Goal: Find specific page/section: Find specific page/section

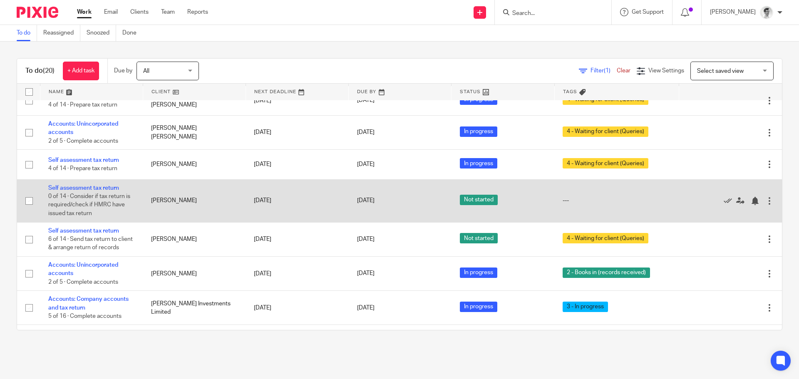
scroll to position [83, 0]
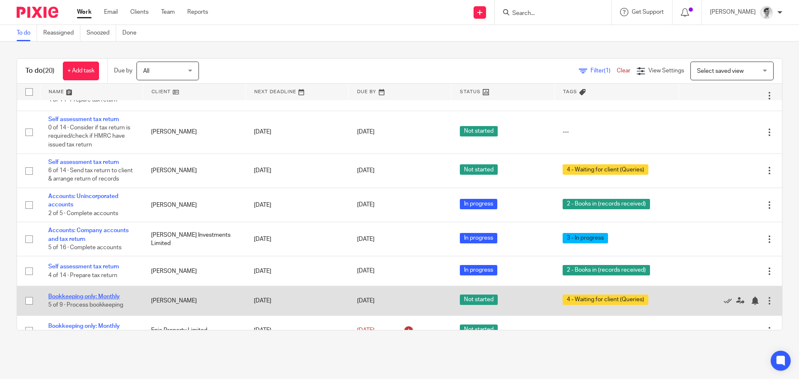
click at [114, 299] on link "Bookkeeping only: Monthly" at bounding box center [84, 297] width 72 height 6
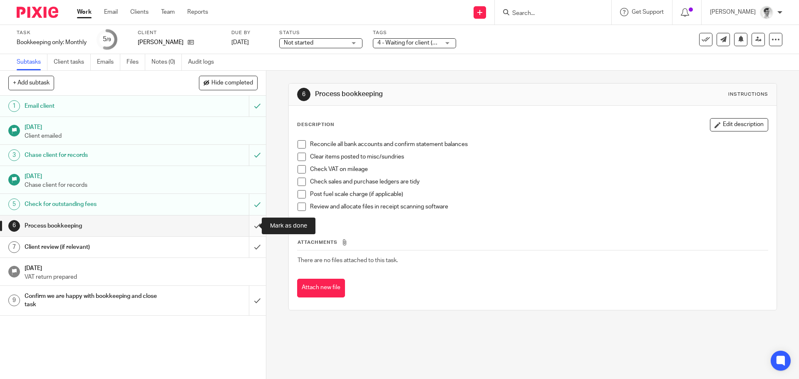
click at [251, 228] on input "submit" at bounding box center [133, 225] width 266 height 21
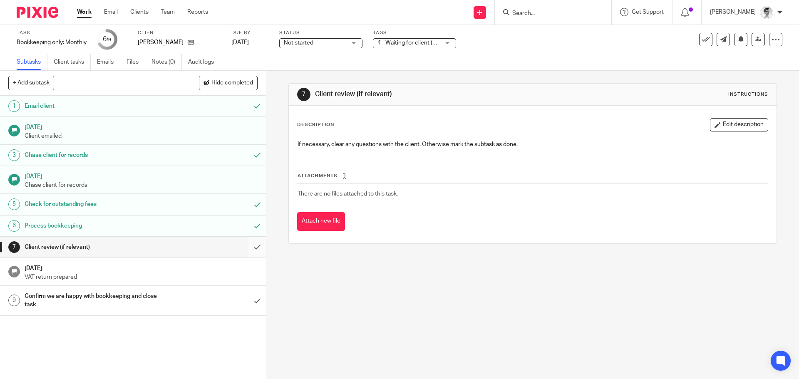
click at [250, 249] on input "submit" at bounding box center [133, 247] width 266 height 21
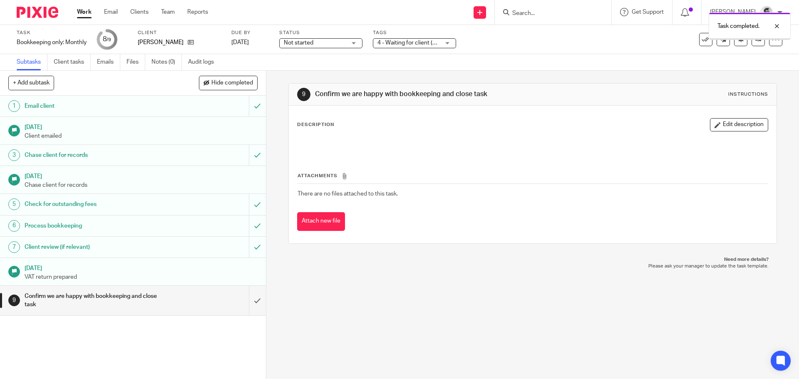
click at [242, 302] on input "submit" at bounding box center [133, 301] width 266 height 30
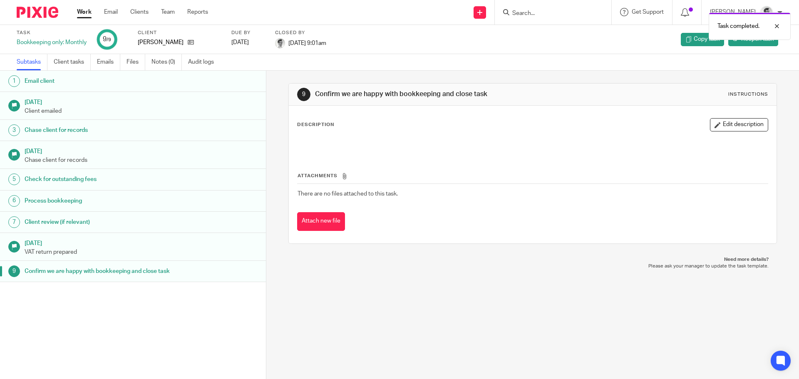
click at [84, 11] on link "Work" at bounding box center [84, 12] width 15 height 8
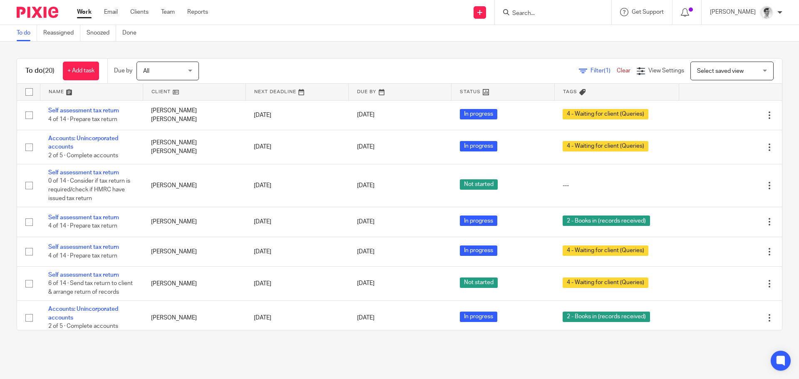
click at [550, 12] on input "Search" at bounding box center [548, 13] width 75 height 7
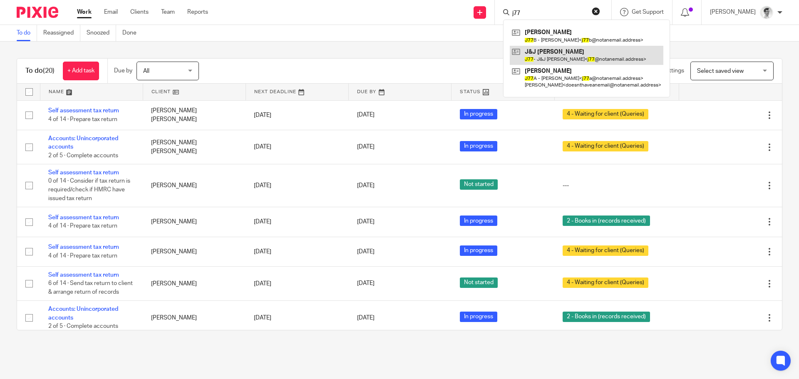
type input "j77"
click at [544, 51] on link at bounding box center [586, 55] width 153 height 19
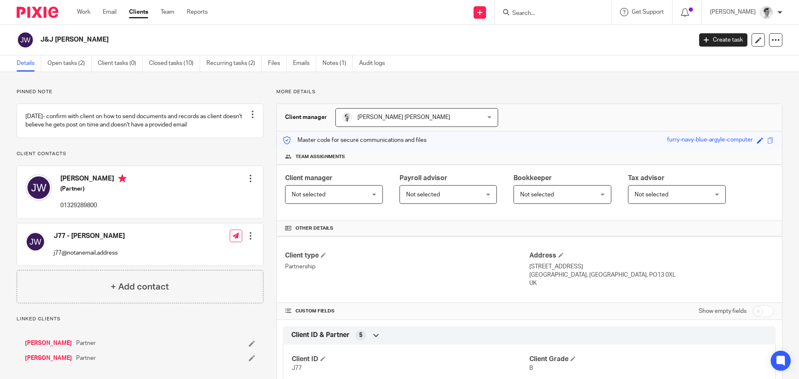
drag, startPoint x: 83, startPoint y: 42, endPoint x: 39, endPoint y: 40, distance: 44.6
click at [39, 40] on div "J&J Walker" at bounding box center [352, 39] width 670 height 17
copy h2 "J&J Walker"
drag, startPoint x: 590, startPoint y: 104, endPoint x: 432, endPoint y: 46, distance: 167.8
click at [590, 104] on div "Client manager Massimo Lo Muto Massimo Lo Muto Adam Clarke Andrew Chapman Camer…" at bounding box center [529, 338] width 506 height 468
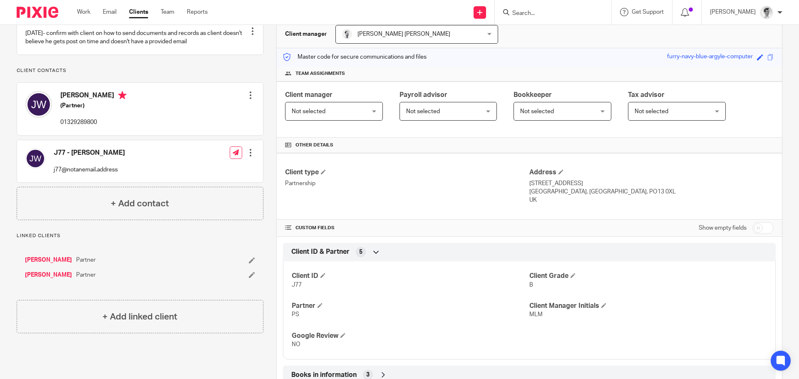
scroll to position [42, 0]
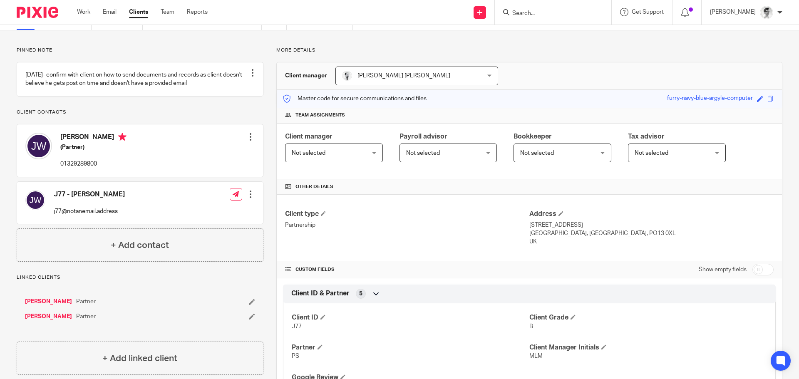
click at [561, 12] on input "Search" at bounding box center [548, 13] width 75 height 7
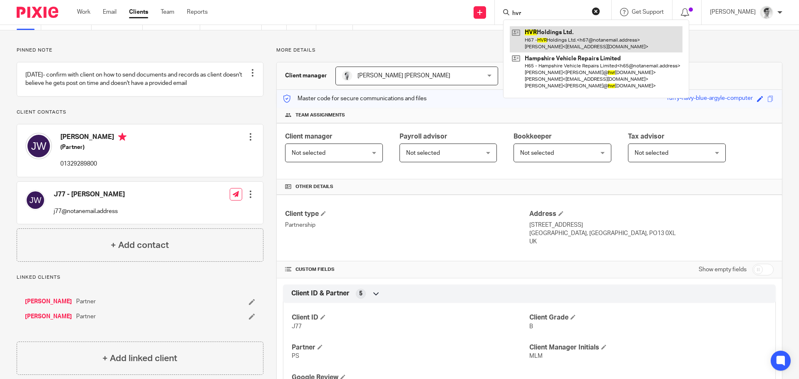
type input "hvr"
click at [566, 47] on link at bounding box center [596, 39] width 173 height 26
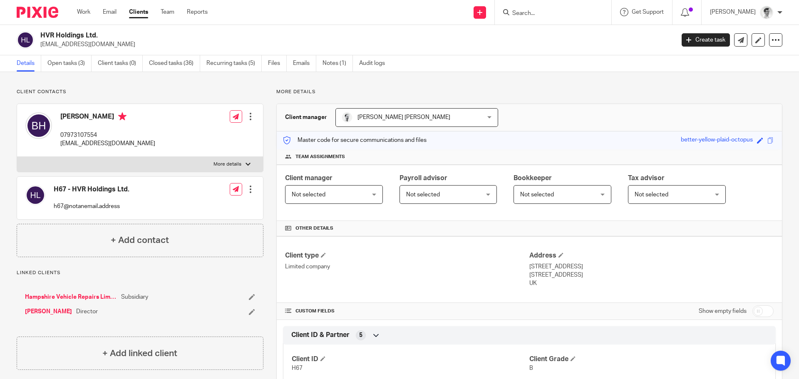
click at [539, 15] on input "Search" at bounding box center [548, 13] width 75 height 7
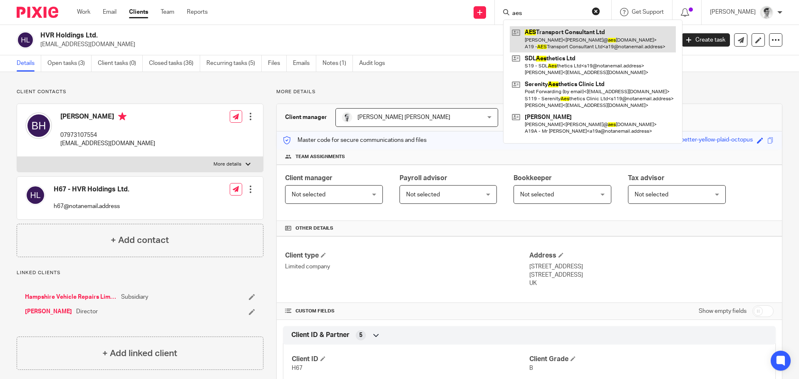
type input "aes"
click at [575, 35] on link at bounding box center [593, 39] width 166 height 26
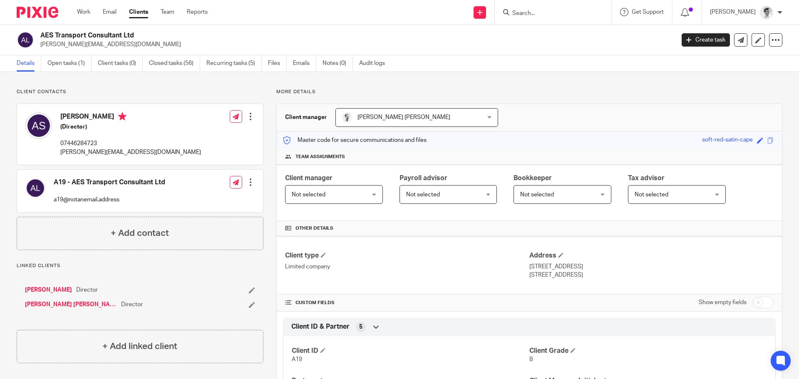
click at [586, 13] on input "Search" at bounding box center [548, 13] width 75 height 7
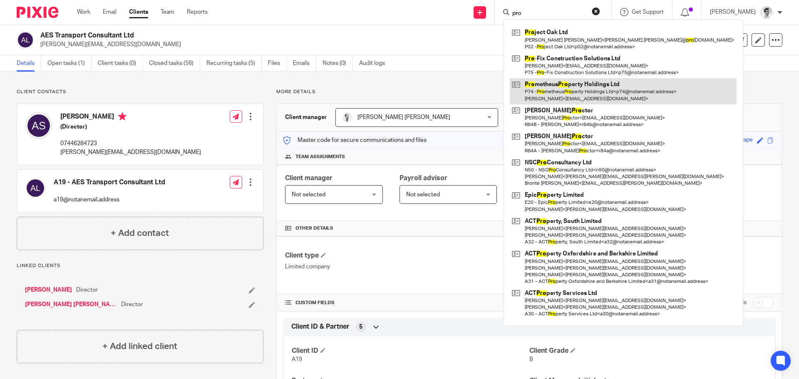
type input "pro"
click at [595, 89] on link at bounding box center [623, 91] width 227 height 26
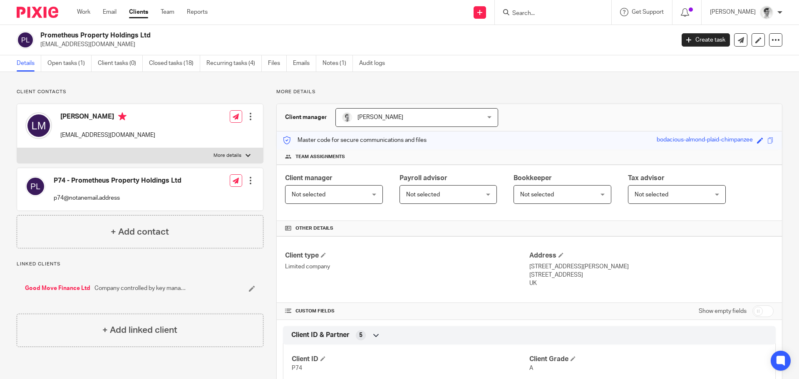
click at [542, 13] on input "Search" at bounding box center [548, 13] width 75 height 7
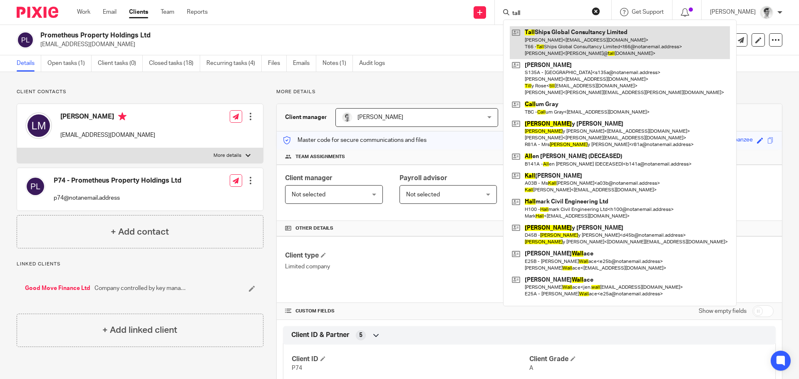
type input "tall"
click at [561, 45] on link at bounding box center [620, 42] width 220 height 33
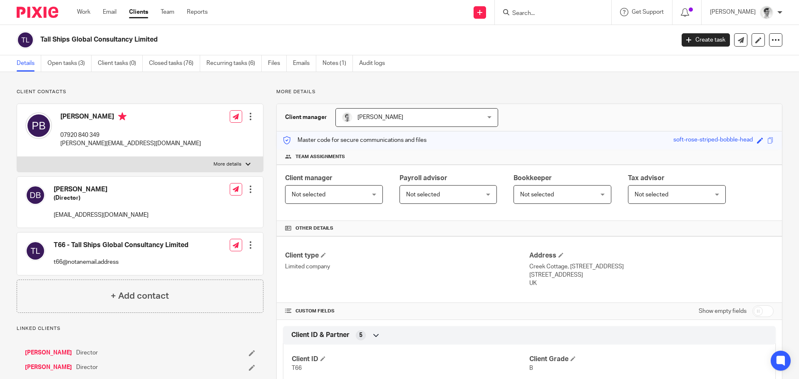
click at [558, 15] on input "Search" at bounding box center [548, 13] width 75 height 7
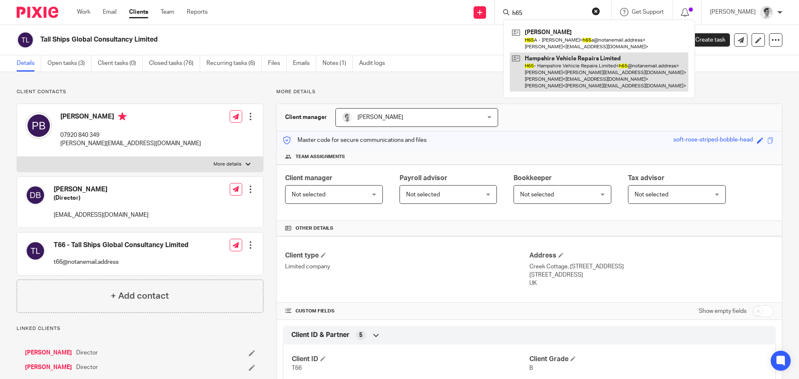
type input "h65"
click at [590, 57] on link at bounding box center [599, 72] width 178 height 40
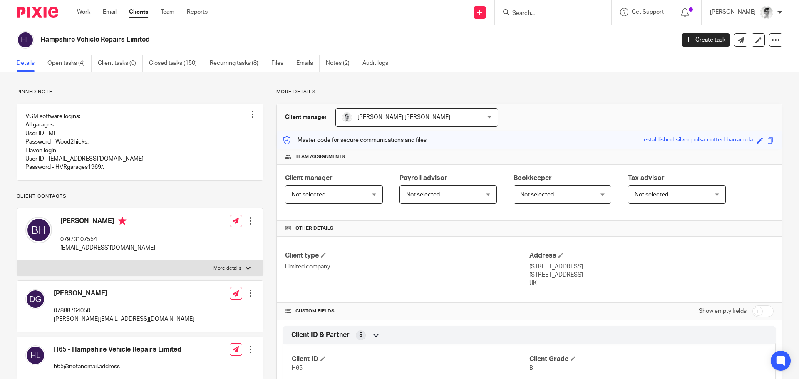
click at [548, 14] on input "Search" at bounding box center [548, 13] width 75 height 7
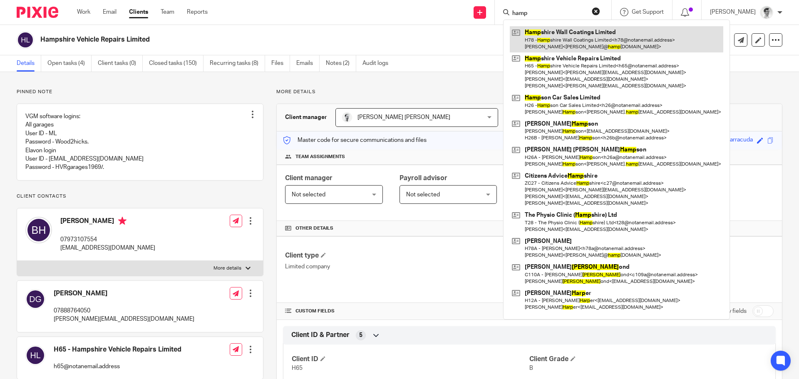
type input "hamp"
click at [563, 43] on link at bounding box center [616, 39] width 213 height 26
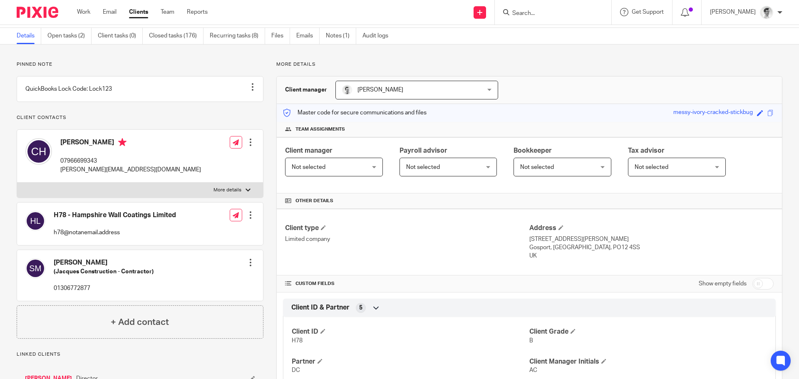
scroll to position [83, 0]
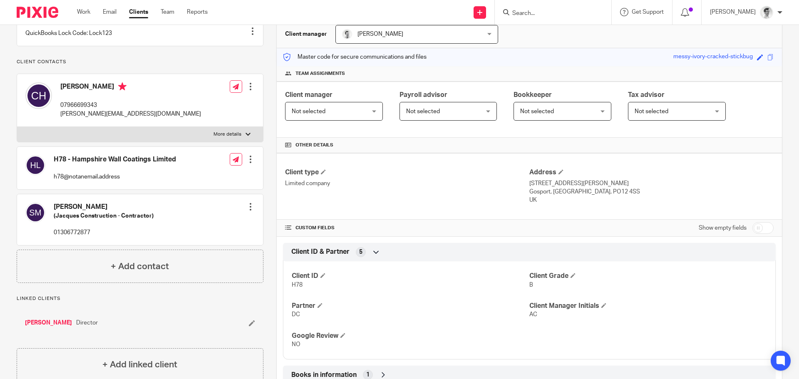
click at [566, 14] on input "Search" at bounding box center [548, 13] width 75 height 7
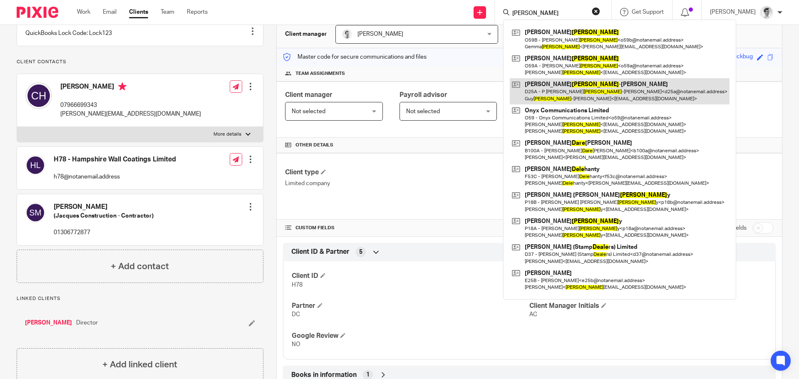
type input "dale"
click at [590, 79] on link at bounding box center [620, 91] width 220 height 26
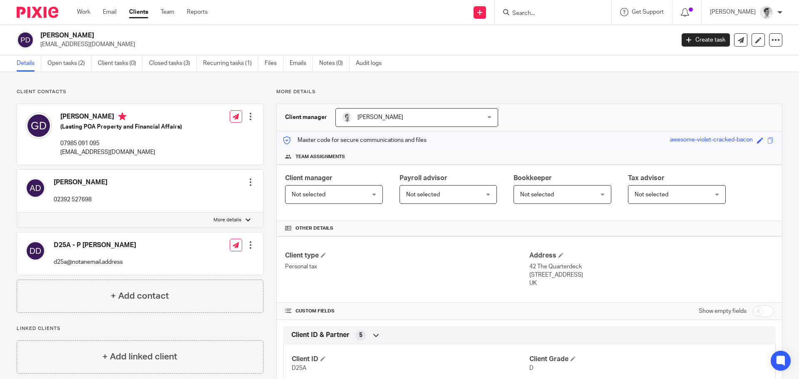
click at [584, 9] on form at bounding box center [555, 12] width 89 height 10
click at [584, 12] on input "Search" at bounding box center [548, 13] width 75 height 7
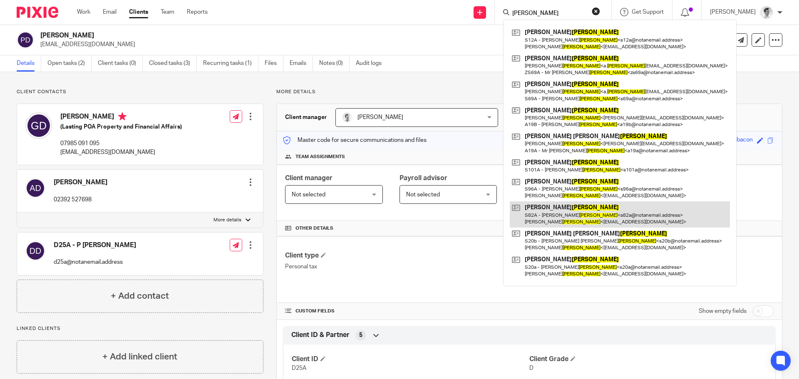
type input "[PERSON_NAME]"
click at [602, 216] on link at bounding box center [620, 214] width 220 height 26
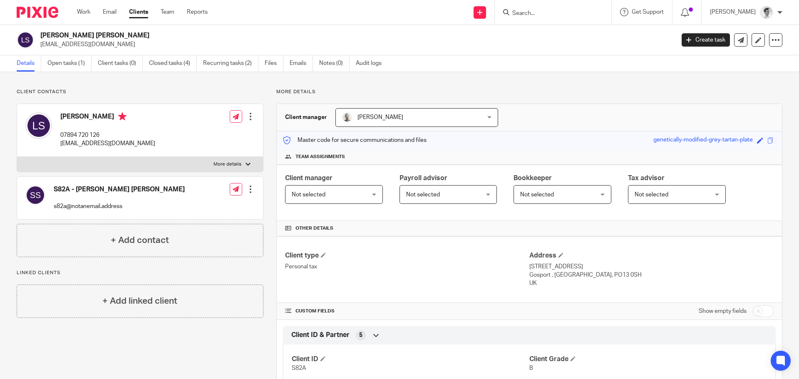
click at [600, 15] on form at bounding box center [555, 12] width 89 height 10
click at [584, 14] on input "Search" at bounding box center [548, 13] width 75 height 7
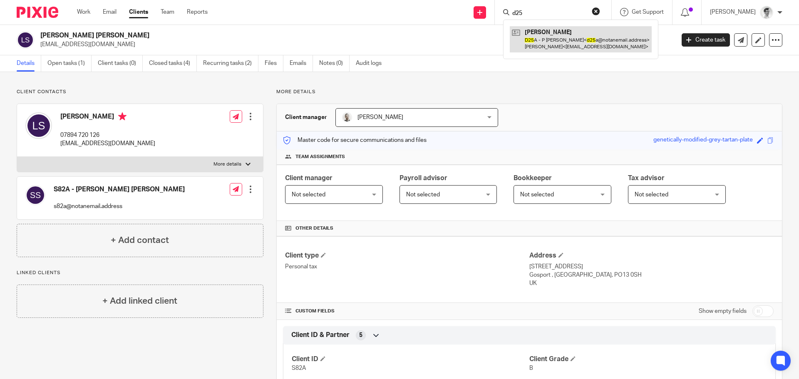
type input "d25"
click at [564, 47] on link at bounding box center [581, 39] width 142 height 26
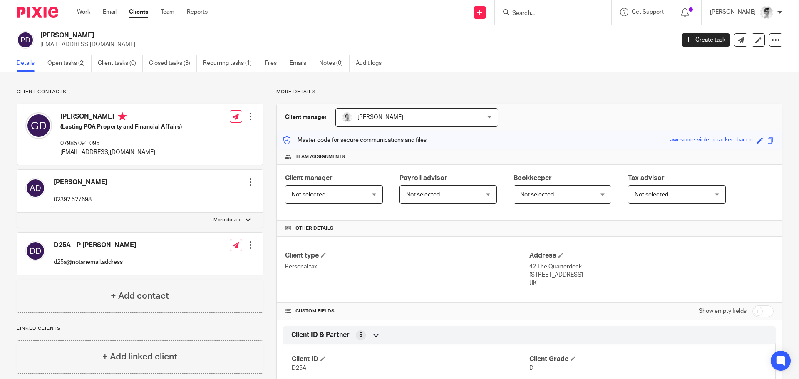
drag, startPoint x: 773, startPoint y: 96, endPoint x: 544, endPoint y: 80, distance: 229.7
click at [773, 96] on div "More details Client manager [PERSON_NAME] [PERSON_NAME] [PERSON_NAME] [PERSON_N…" at bounding box center [522, 330] width 519 height 483
drag, startPoint x: 124, startPoint y: 35, endPoint x: 40, endPoint y: 36, distance: 84.0
click at [40, 36] on h2 "Pauline Ann Dale-Smith" at bounding box center [291, 35] width 503 height 9
copy h2 "Pauline Ann Dale-Smith"
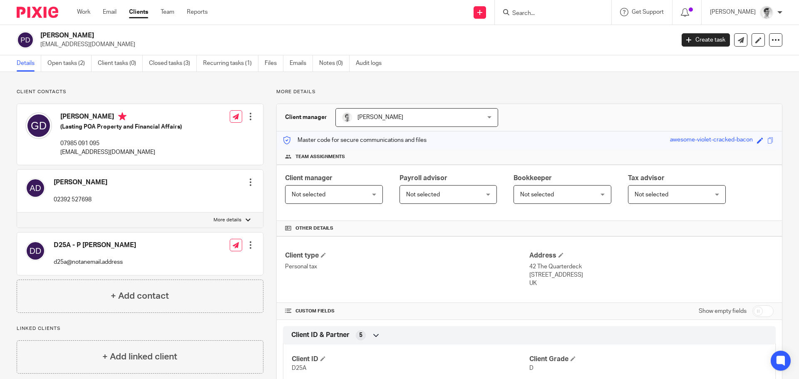
click at [568, 12] on input "Search" at bounding box center [548, 13] width 75 height 7
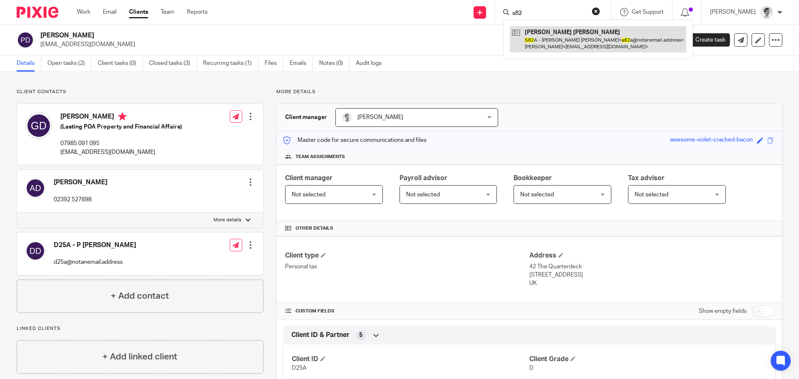
type input "s82"
click at [569, 48] on link at bounding box center [598, 39] width 176 height 26
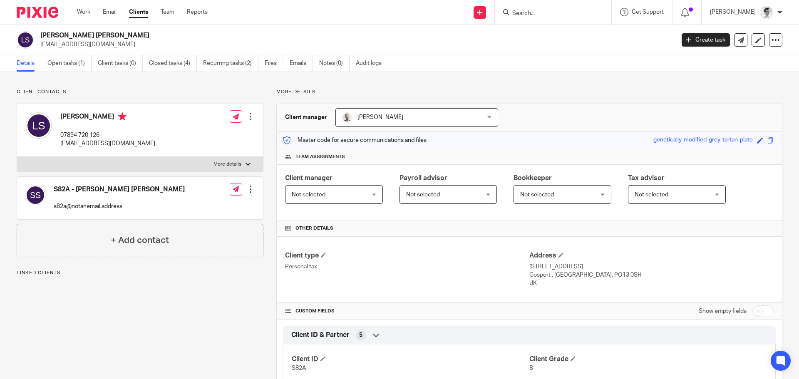
drag, startPoint x: 72, startPoint y: 32, endPoint x: 42, endPoint y: 34, distance: 30.4
click at [42, 34] on div "[PERSON_NAME] [PERSON_NAME] [EMAIL_ADDRESS][DOMAIN_NAME] Create task Update fro…" at bounding box center [399, 40] width 799 height 30
copy h2 "[PERSON_NAME] [PERSON_NAME]"
click at [584, 14] on input "Search" at bounding box center [548, 13] width 75 height 7
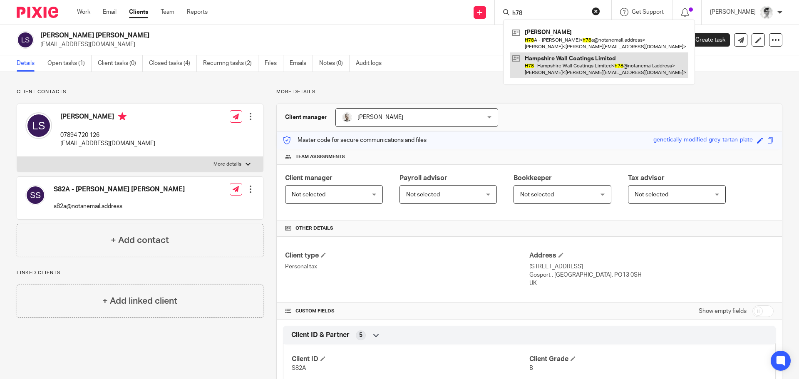
type input "h78"
click at [562, 67] on link at bounding box center [599, 65] width 178 height 26
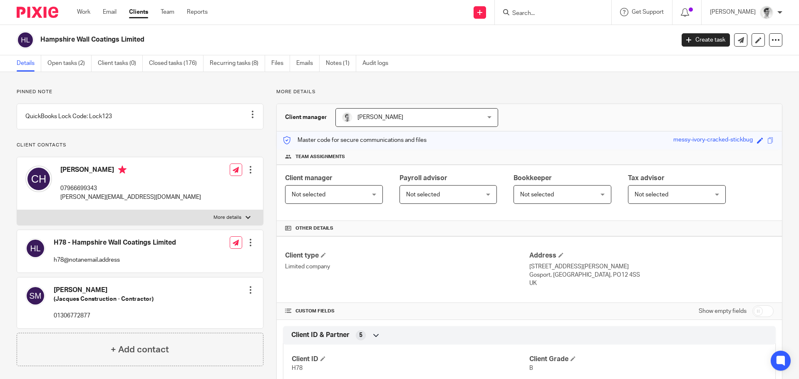
drag, startPoint x: 157, startPoint y: 42, endPoint x: 39, endPoint y: 40, distance: 118.6
click at [39, 40] on div "Hampshire Wall Coatings Limited" at bounding box center [343, 39] width 652 height 17
copy h2 "Hampshire Wall Coatings Limited"
click at [540, 12] on input "Search" at bounding box center [548, 13] width 75 height 7
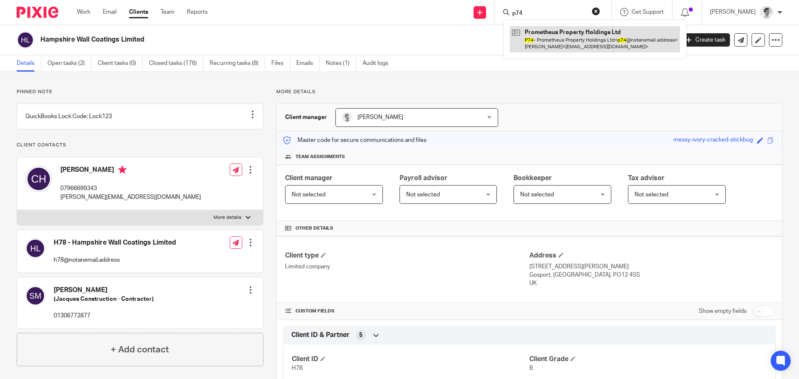
type input "p74"
click at [575, 37] on link at bounding box center [595, 39] width 170 height 26
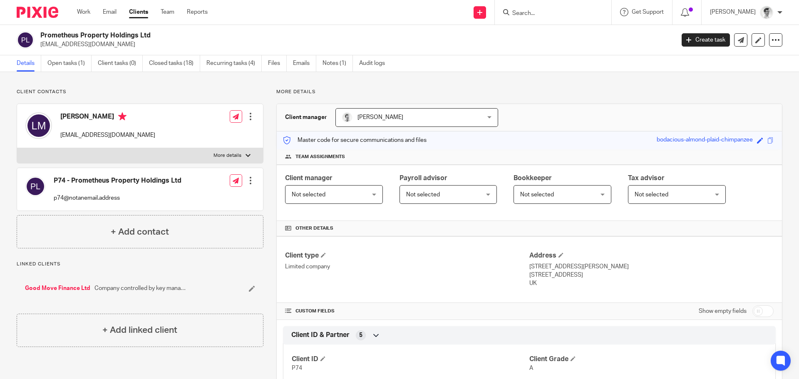
drag, startPoint x: 167, startPoint y: 37, endPoint x: 71, endPoint y: 39, distance: 96.5
click at [69, 39] on h2 "Prometheus Property Holdings Ltd" at bounding box center [291, 35] width 503 height 9
click at [164, 35] on h2 "Prometheus Property Holdings Ltd" at bounding box center [291, 35] width 503 height 9
drag, startPoint x: 163, startPoint y: 37, endPoint x: 31, endPoint y: 32, distance: 131.9
click at [31, 32] on div "Prometheus Property Holdings Ltd luke.pphl@gmail.com" at bounding box center [343, 39] width 652 height 17
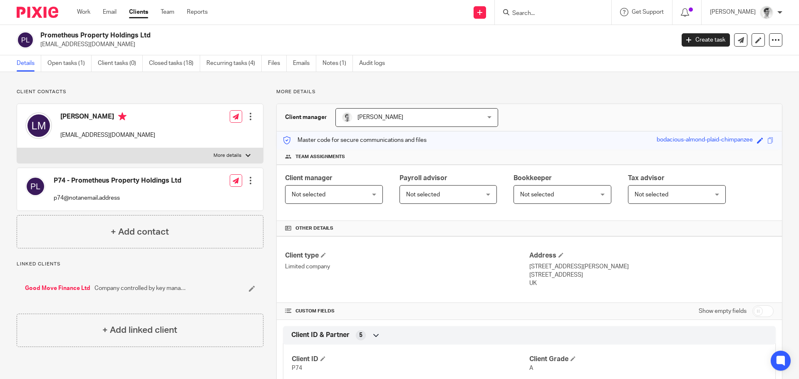
copy div "Prometheus Property Holdings Ltd"
drag, startPoint x: 158, startPoint y: 48, endPoint x: 145, endPoint y: 44, distance: 14.3
click at [158, 48] on p "[EMAIL_ADDRESS][DOMAIN_NAME]" at bounding box center [354, 44] width 628 height 8
drag, startPoint x: 88, startPoint y: 38, endPoint x: 34, endPoint y: 40, distance: 54.1
click at [34, 40] on div "Prometheus Property Holdings Ltd luke.pphl@gmail.com" at bounding box center [343, 39] width 652 height 17
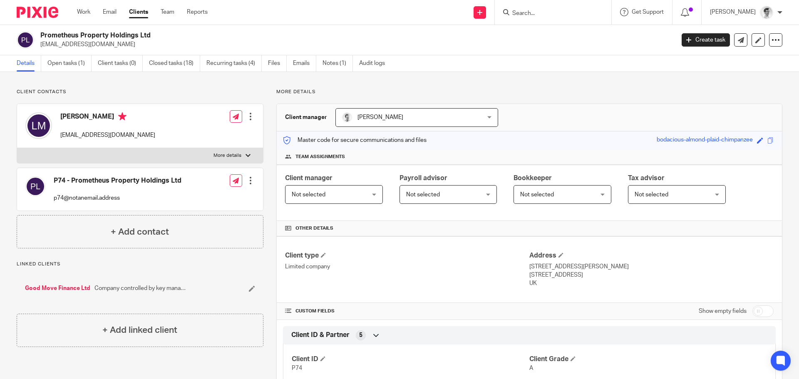
copy div "Prometheus Property Holdings Ltd"
drag, startPoint x: 138, startPoint y: 41, endPoint x: 110, endPoint y: 41, distance: 27.9
click at [138, 41] on p "[EMAIL_ADDRESS][DOMAIN_NAME]" at bounding box center [354, 44] width 628 height 8
drag, startPoint x: 39, startPoint y: 33, endPoint x: 193, endPoint y: 33, distance: 153.9
click at [197, 32] on div "Prometheus Property Holdings Ltd luke.pphl@gmail.com" at bounding box center [343, 39] width 652 height 17
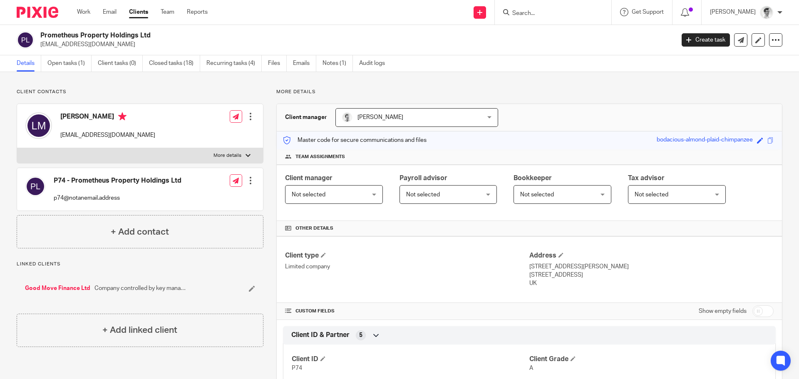
copy h2 "Prometheus Property Holdings Ltd"
click at [571, 14] on input "Search" at bounding box center [548, 13] width 75 height 7
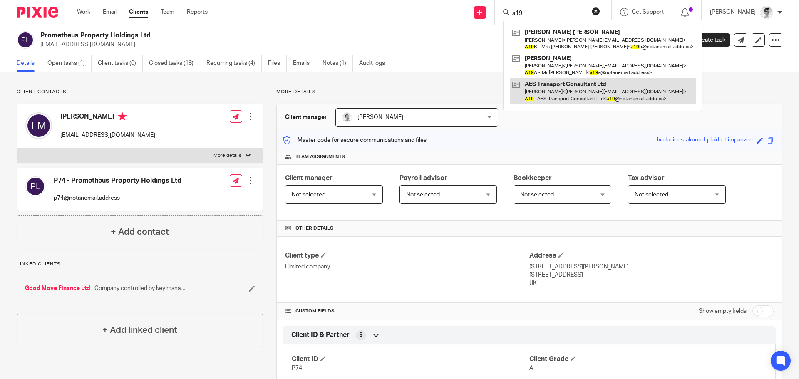
type input "a19"
click at [540, 101] on link at bounding box center [603, 91] width 186 height 26
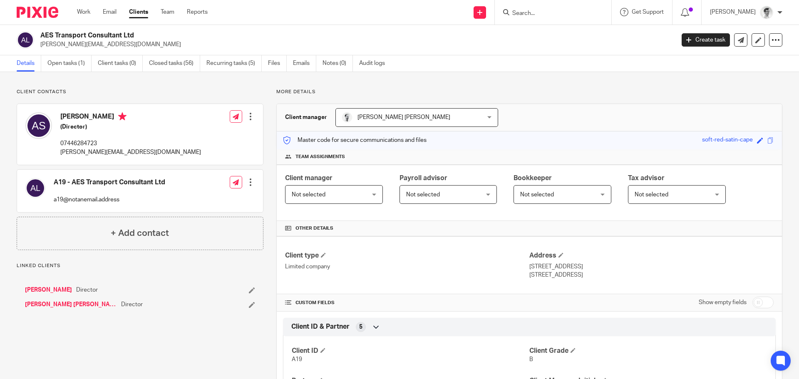
drag, startPoint x: 144, startPoint y: 32, endPoint x: 39, endPoint y: 33, distance: 105.2
click at [39, 33] on div "AES Transport Consultant Ltd alan@aestransportconsultant.co.uk" at bounding box center [343, 39] width 652 height 17
copy h2 "AES Transport Consultant Ltd"
click at [549, 18] on div at bounding box center [553, 12] width 116 height 25
click at [557, 15] on input "Search" at bounding box center [548, 13] width 75 height 7
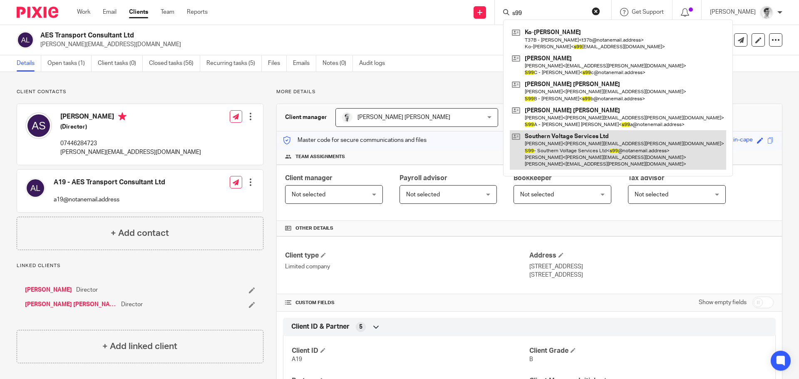
type input "s99"
click at [567, 143] on link at bounding box center [618, 150] width 216 height 40
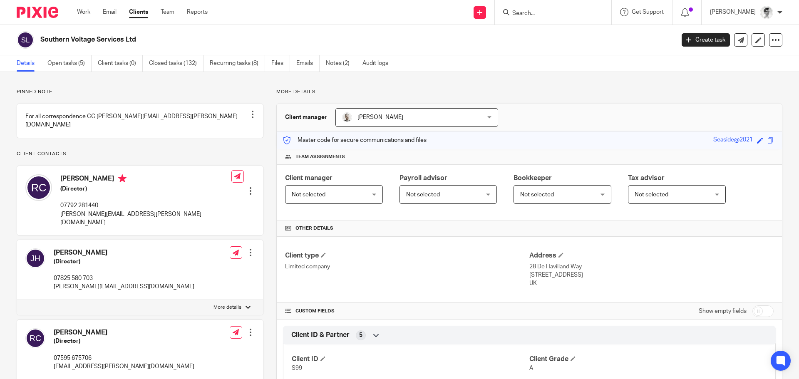
drag, startPoint x: 0, startPoint y: 0, endPoint x: 38, endPoint y: 42, distance: 56.9
click at [38, 42] on div "Southern Voltage Services Ltd" at bounding box center [343, 39] width 652 height 17
copy h2 "Southern Voltage Services Ltd"
click at [554, 15] on input "Search" at bounding box center [548, 13] width 75 height 7
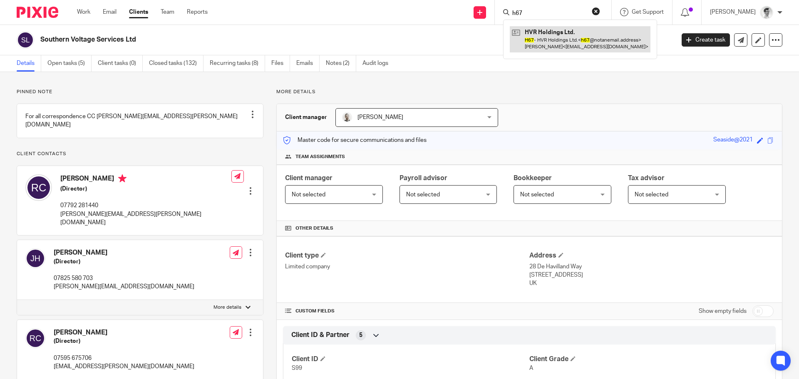
type input "h67"
click at [566, 42] on link at bounding box center [580, 39] width 141 height 26
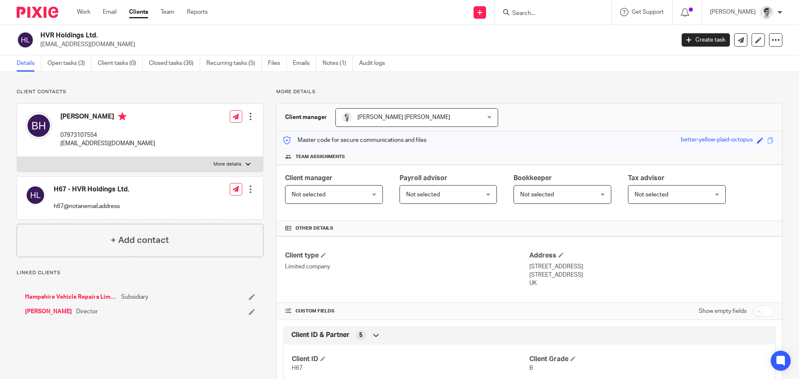
click at [39, 36] on div "HVR Holdings Ltd. [EMAIL_ADDRESS][DOMAIN_NAME]" at bounding box center [343, 39] width 652 height 17
click at [575, 17] on input "Search" at bounding box center [548, 13] width 75 height 7
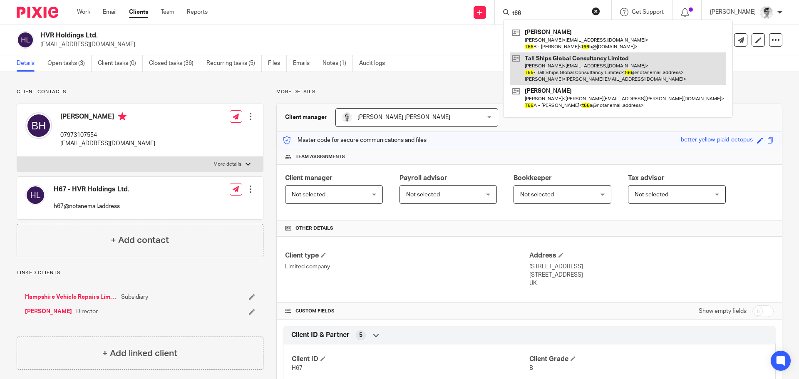
type input "t66"
click at [576, 63] on link at bounding box center [618, 68] width 216 height 33
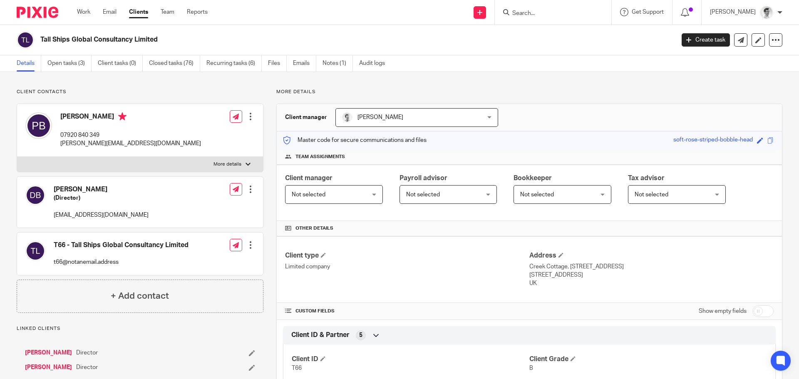
drag, startPoint x: 181, startPoint y: 44, endPoint x: 42, endPoint y: 49, distance: 139.0
click at [42, 49] on div "Tall Ships Global Consultancy Limited Create task Update from Companies House E…" at bounding box center [399, 40] width 799 height 30
copy h2 "Tall Ships Global Consultancy Limited"
click at [559, 12] on input "Search" at bounding box center [548, 13] width 75 height 7
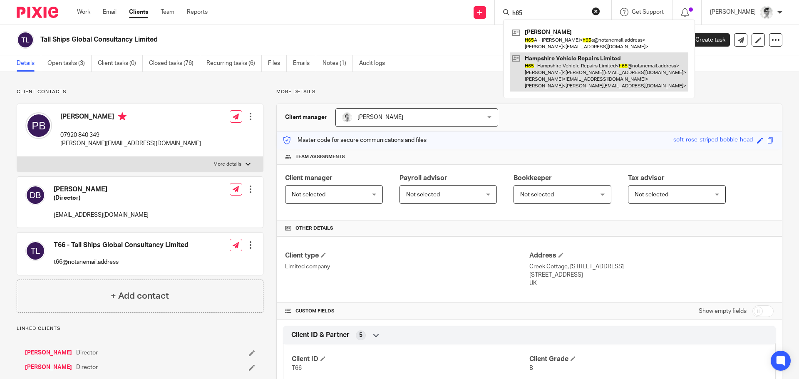
type input "h65"
click at [564, 69] on link at bounding box center [599, 72] width 178 height 40
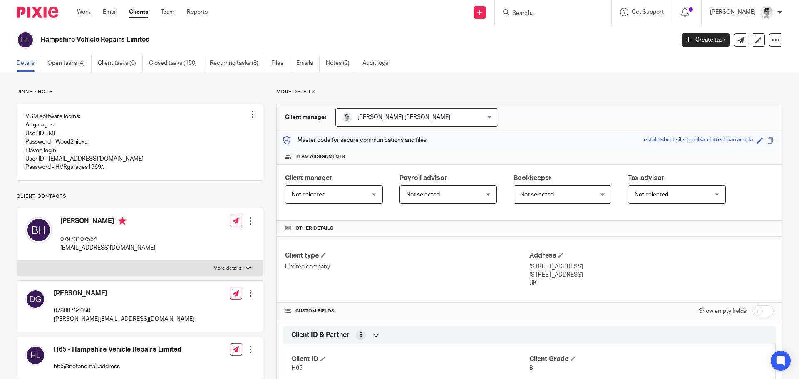
drag, startPoint x: 162, startPoint y: 43, endPoint x: 42, endPoint y: 51, distance: 120.9
click at [42, 51] on div "Hampshire Vehicle Repairs Limited Create task Update from Companies House Expor…" at bounding box center [399, 40] width 799 height 30
copy h2 "Hampshire Vehicle Repairs Limited"
click at [564, 16] on input "Search" at bounding box center [548, 13] width 75 height 7
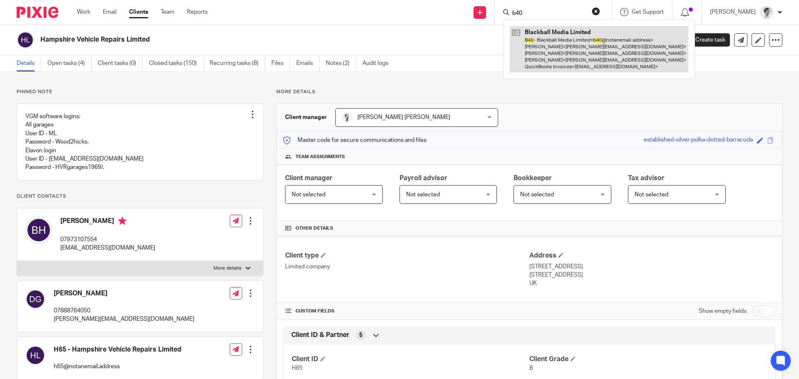
type input "b40"
click at [574, 49] on link at bounding box center [599, 49] width 178 height 46
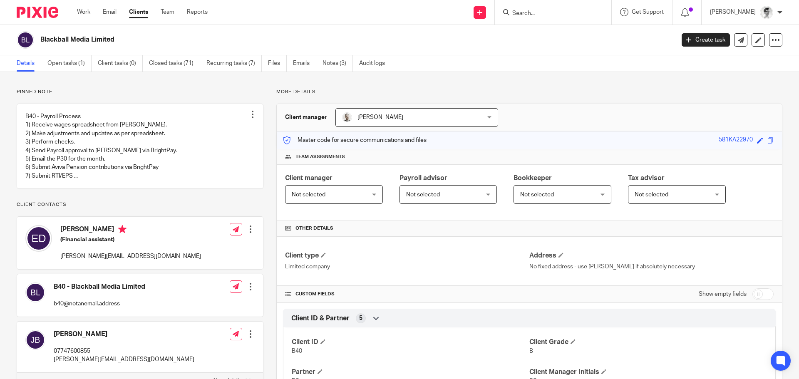
click at [41, 44] on h2 "Blackball Media Limited" at bounding box center [291, 39] width 503 height 9
click at [552, 15] on input "Search" at bounding box center [548, 13] width 75 height 7
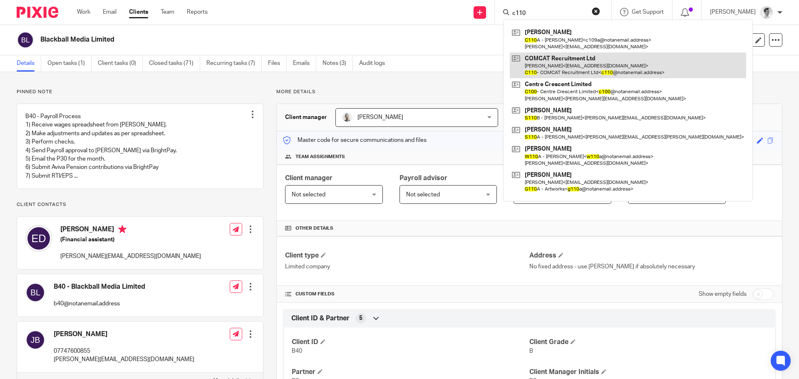
type input "c110"
drag, startPoint x: 573, startPoint y: 58, endPoint x: 563, endPoint y: 60, distance: 10.6
click at [573, 58] on link at bounding box center [628, 65] width 236 height 26
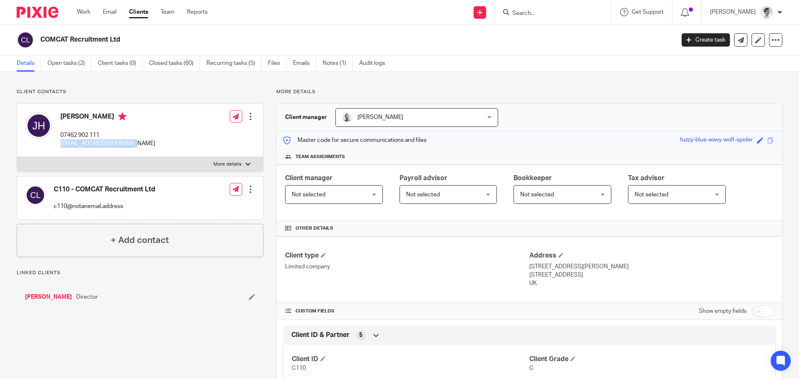
drag, startPoint x: 136, startPoint y: 142, endPoint x: 59, endPoint y: 147, distance: 77.1
click at [59, 147] on div "[PERSON_NAME] 07462 902 111 [EMAIL_ADDRESS][DOMAIN_NAME] Edit contact Create cl…" at bounding box center [140, 130] width 246 height 53
copy p "[EMAIL_ADDRESS][DOMAIN_NAME]"
click at [569, 15] on input "Search" at bounding box center [548, 13] width 75 height 7
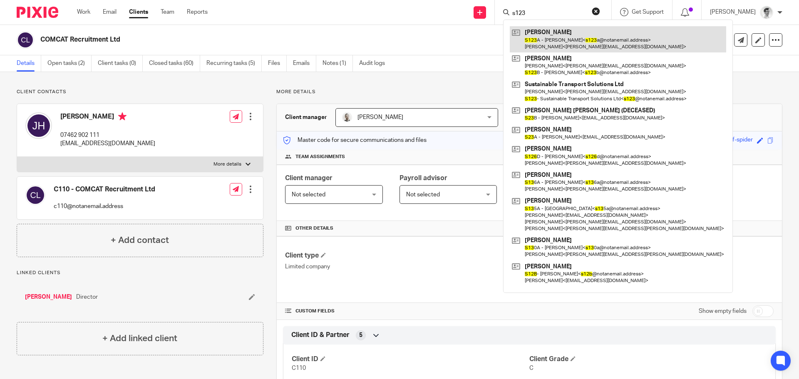
type input "s123"
click at [572, 42] on link at bounding box center [618, 39] width 216 height 26
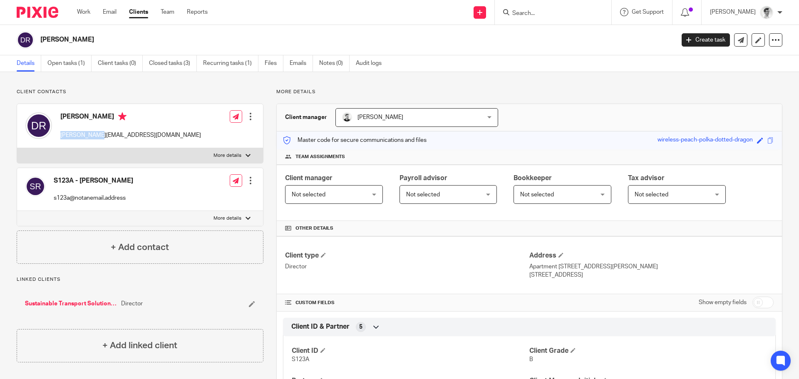
drag, startPoint x: 84, startPoint y: 139, endPoint x: 59, endPoint y: 138, distance: 25.0
click at [59, 138] on div "[PERSON_NAME] [PERSON_NAME][EMAIL_ADDRESS][DOMAIN_NAME]" at bounding box center [113, 125] width 176 height 35
copy p "[PERSON_NAME][EMAIL_ADDRESS][DOMAIN_NAME]"
